Goal: Task Accomplishment & Management: Complete application form

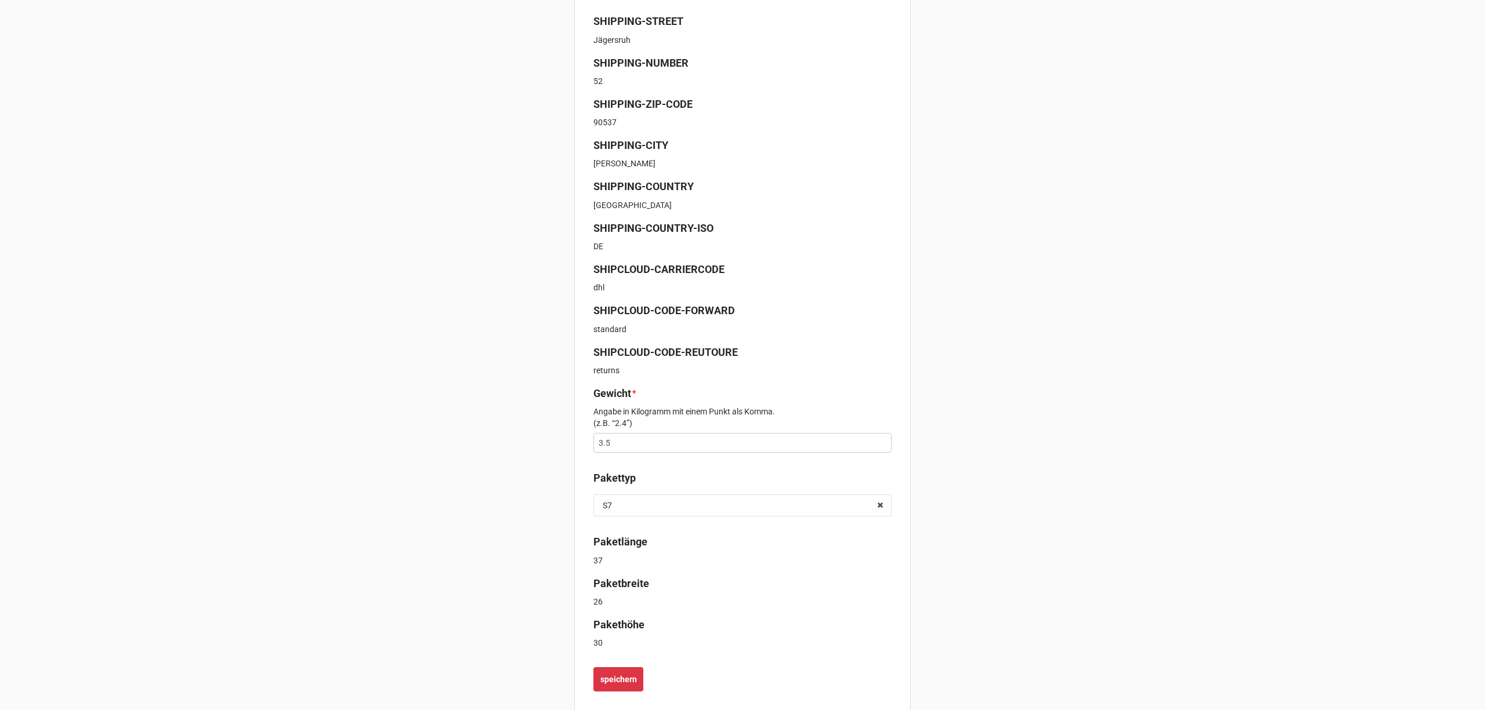
scroll to position [293, 0]
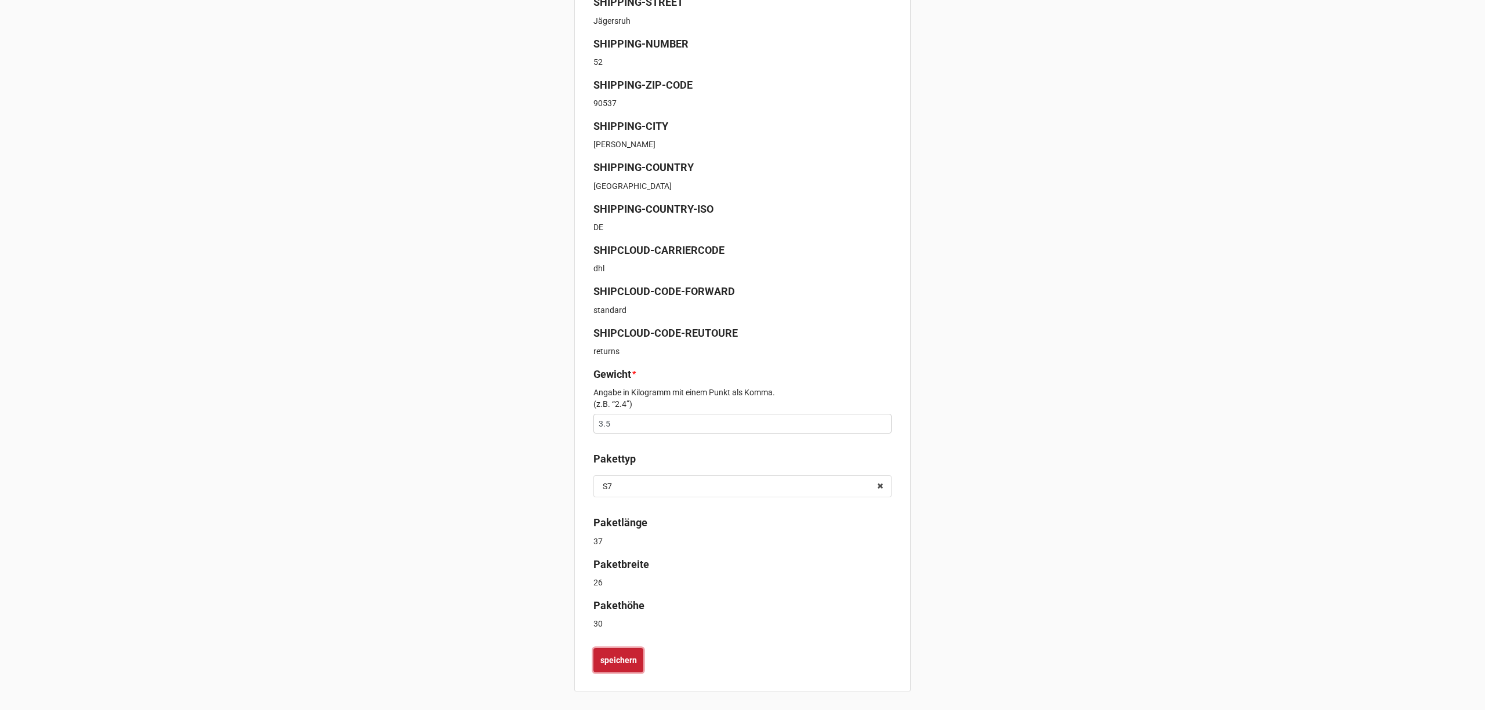
click at [622, 661] on b "speichern" at bounding box center [618, 661] width 37 height 12
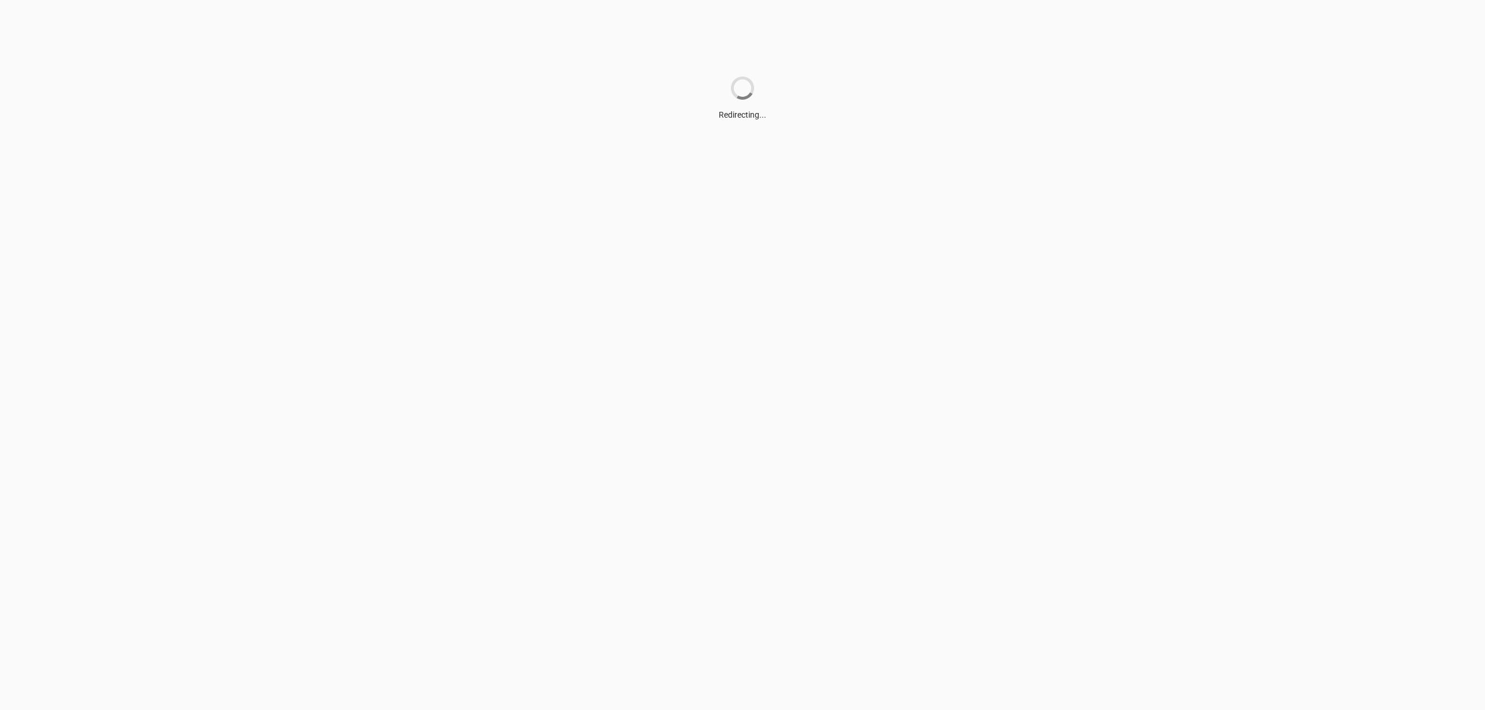
scroll to position [0, 0]
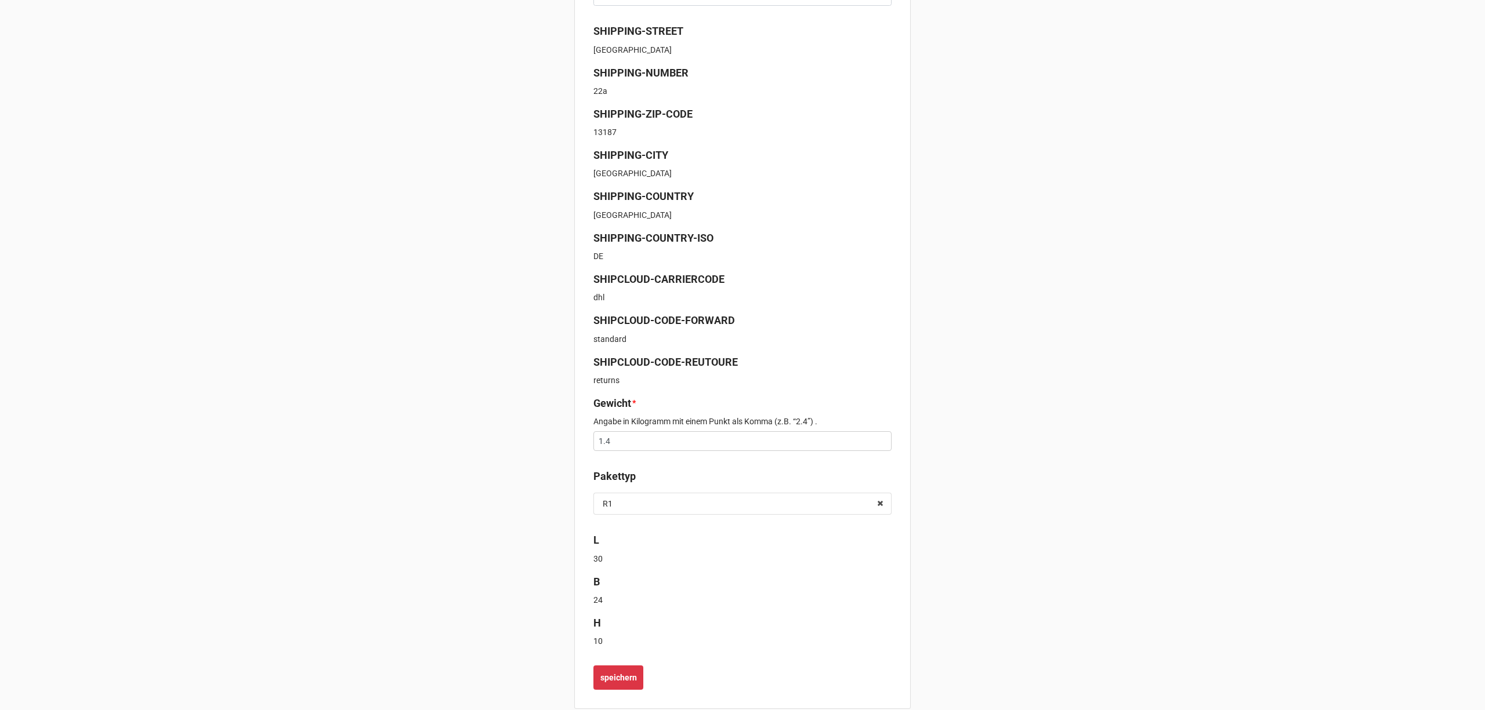
scroll to position [282, 0]
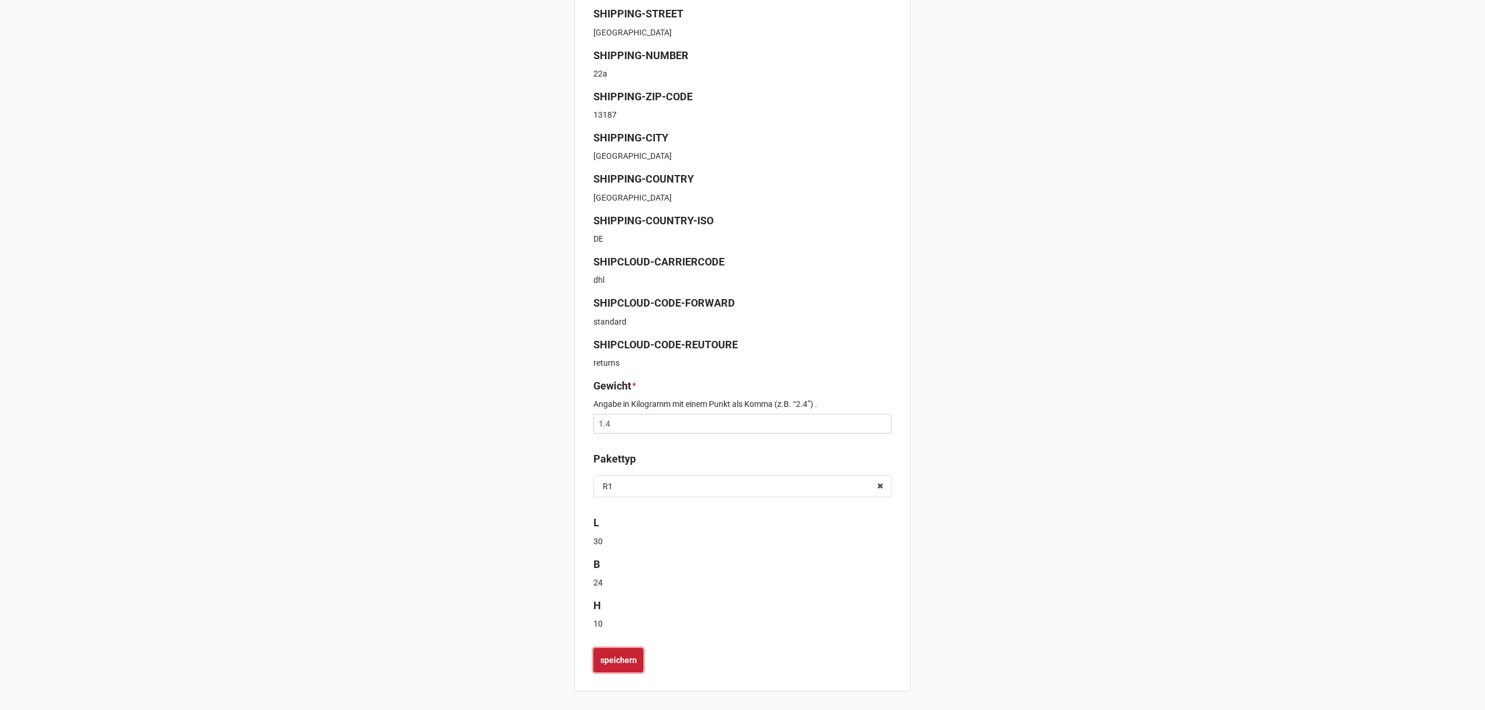
click at [617, 659] on b "speichern" at bounding box center [618, 661] width 37 height 12
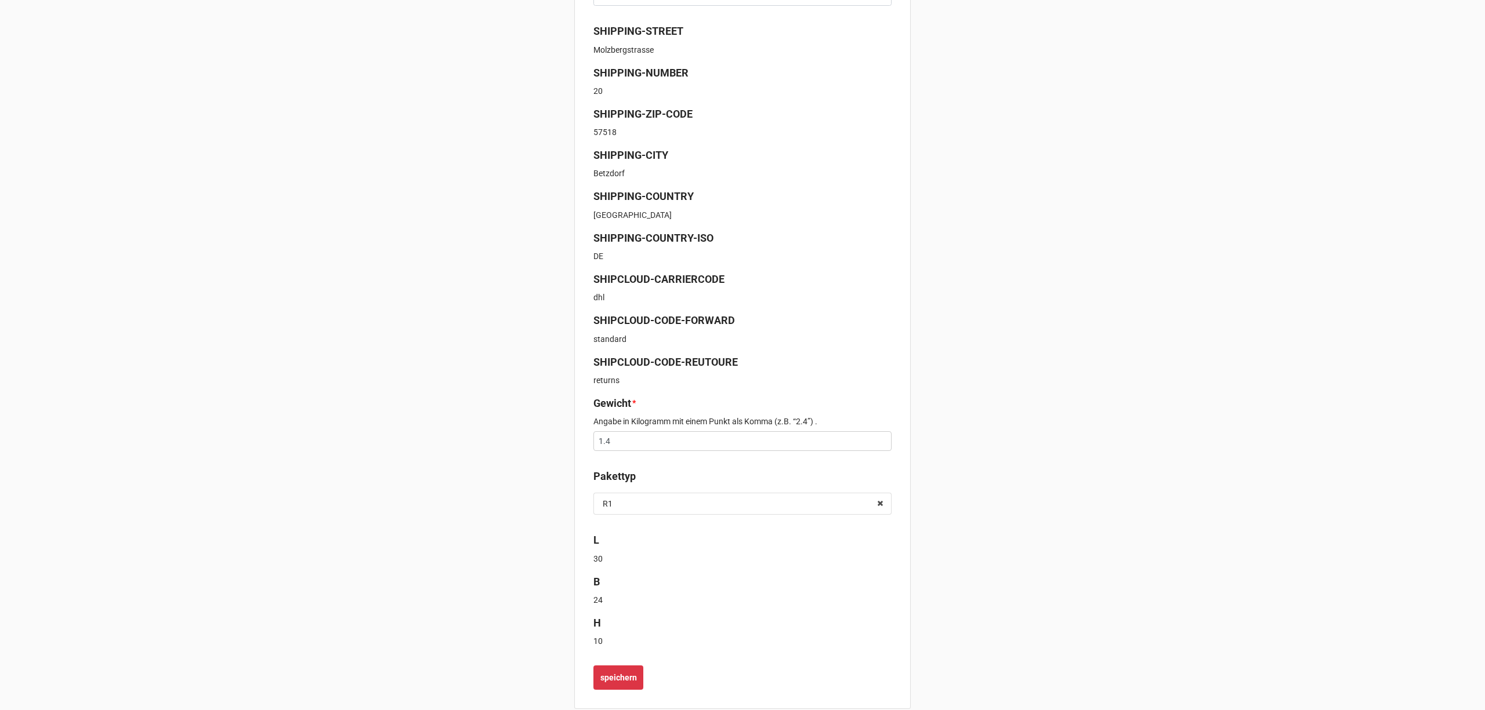
scroll to position [282, 0]
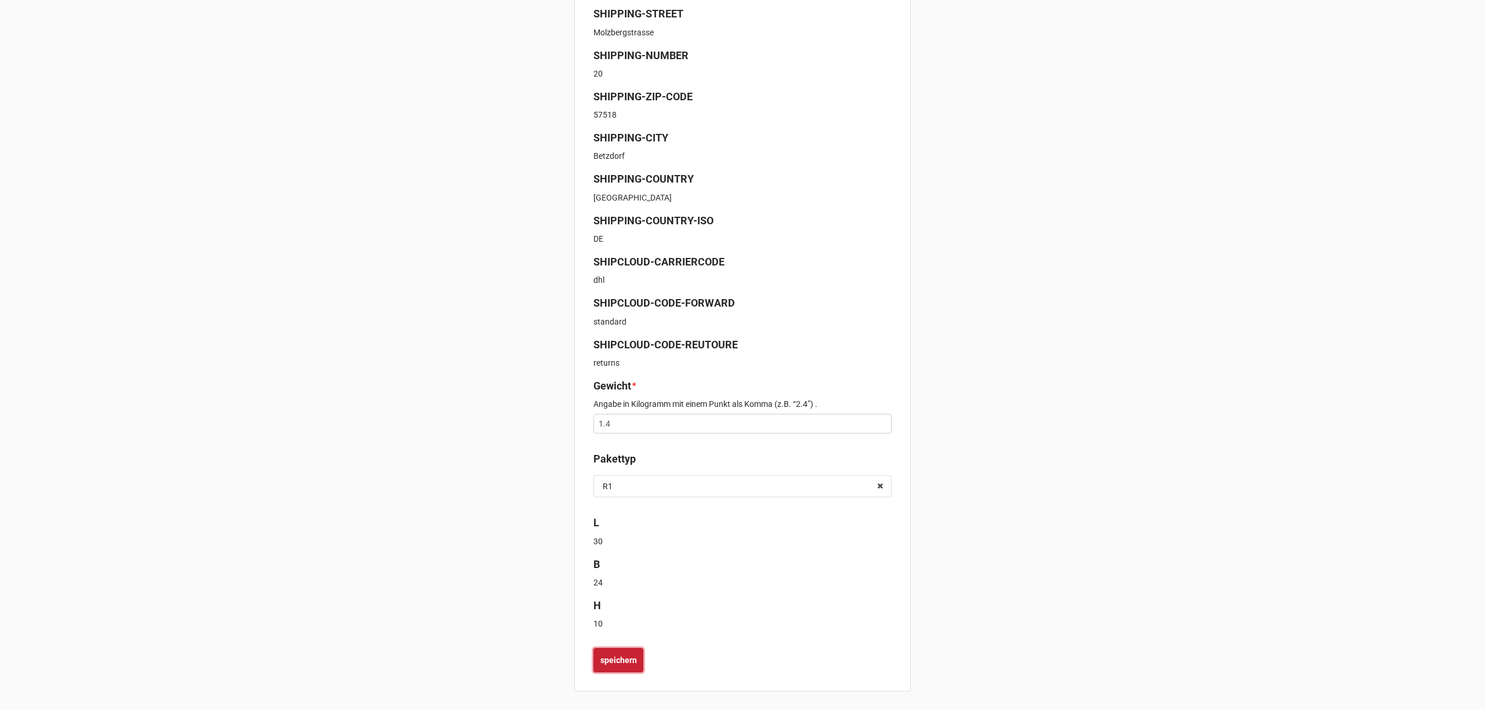
click at [625, 662] on b "speichern" at bounding box center [618, 661] width 37 height 12
